Goal: Transaction & Acquisition: Download file/media

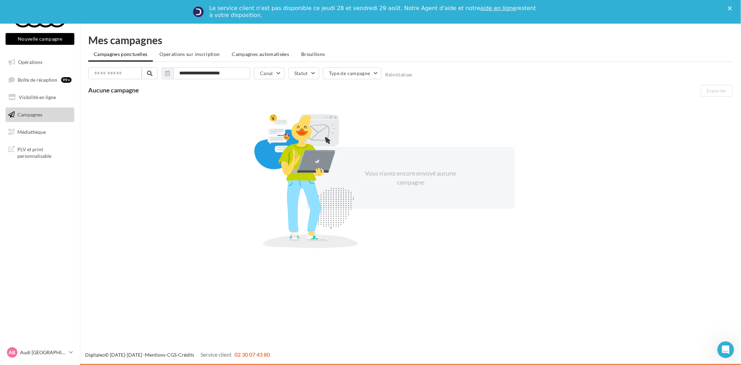
click at [38, 112] on span "Campagnes" at bounding box center [29, 114] width 25 height 6
click at [43, 101] on link "Visibilité en ligne" at bounding box center [40, 97] width 72 height 15
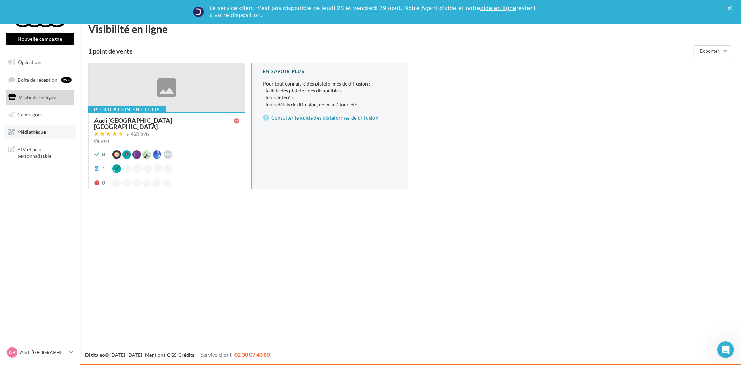
click at [47, 133] on link "Médiathèque" at bounding box center [40, 132] width 72 height 15
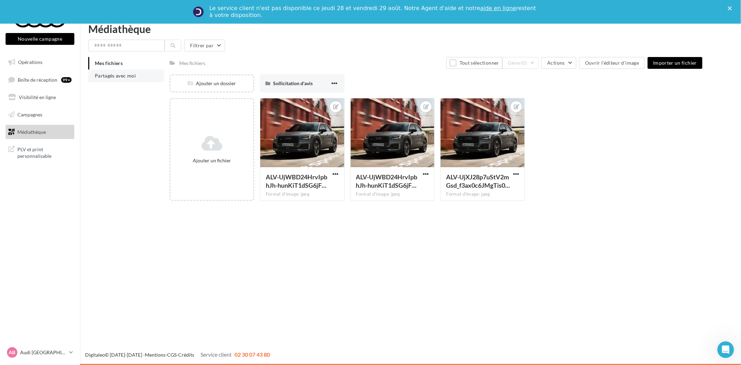
click at [99, 75] on span "Partagés avec moi" at bounding box center [115, 76] width 41 height 6
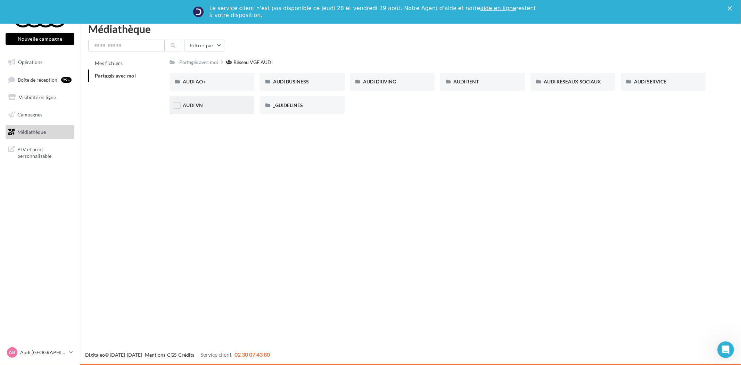
click at [217, 108] on div "AUDI VN" at bounding box center [212, 105] width 58 height 7
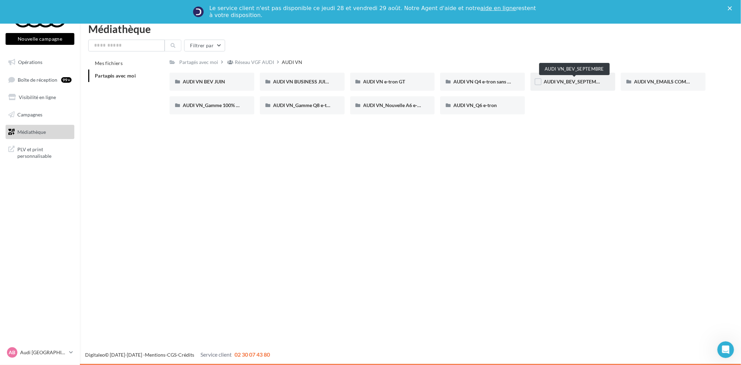
click at [560, 83] on span "AUDI VN_BEV_SEPTEMBRE" at bounding box center [574, 81] width 61 height 6
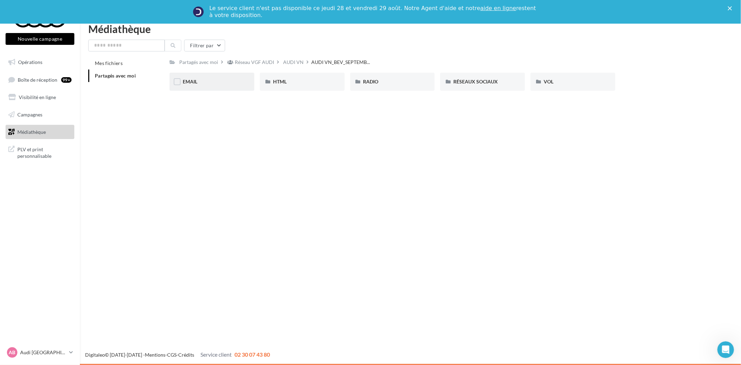
click at [214, 81] on div "EMAIL" at bounding box center [212, 81] width 58 height 7
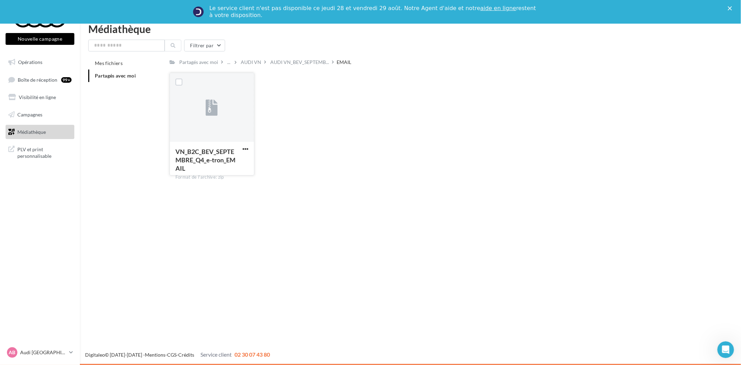
click at [208, 105] on icon at bounding box center [212, 108] width 12 height 16
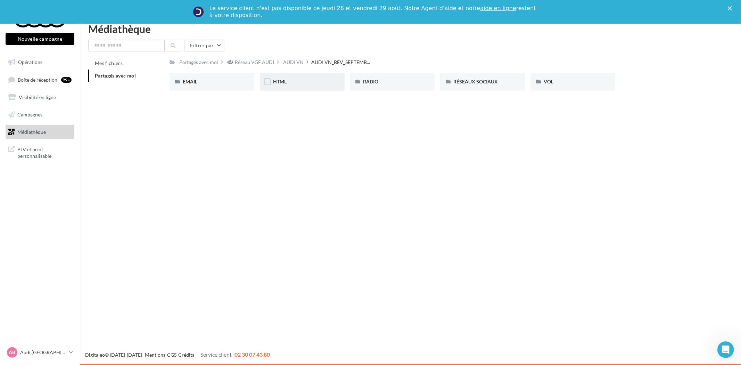
click at [321, 86] on div "HTML" at bounding box center [302, 82] width 85 height 18
click at [213, 84] on div "Q4 e-tron" at bounding box center [212, 81] width 58 height 7
click at [226, 85] on div "EMAIL" at bounding box center [211, 82] width 85 height 18
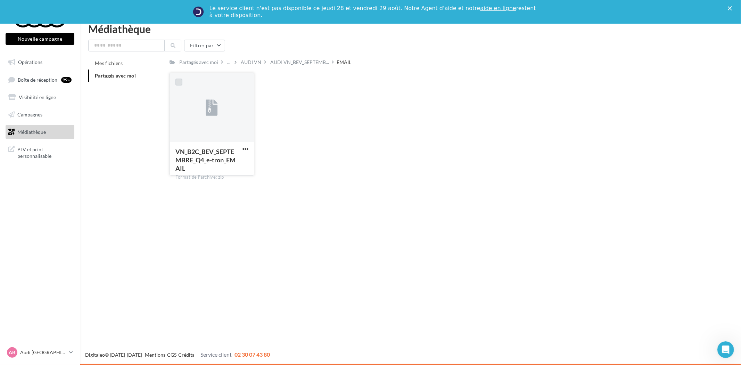
click at [178, 81] on label at bounding box center [178, 81] width 7 height 7
click at [246, 147] on span "button" at bounding box center [245, 149] width 6 height 6
click at [226, 161] on button "Télécharger" at bounding box center [214, 163] width 69 height 18
click at [37, 352] on p "Audi [GEOGRAPHIC_DATA]" at bounding box center [43, 352] width 46 height 7
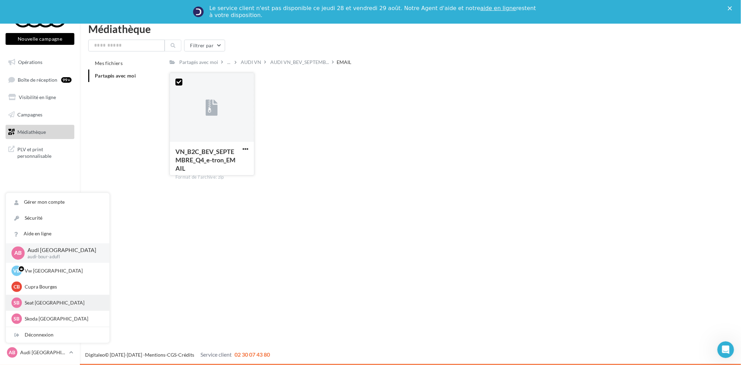
click at [50, 302] on p "Seat Bourges" at bounding box center [63, 302] width 76 height 7
